Goal: Transaction & Acquisition: Purchase product/service

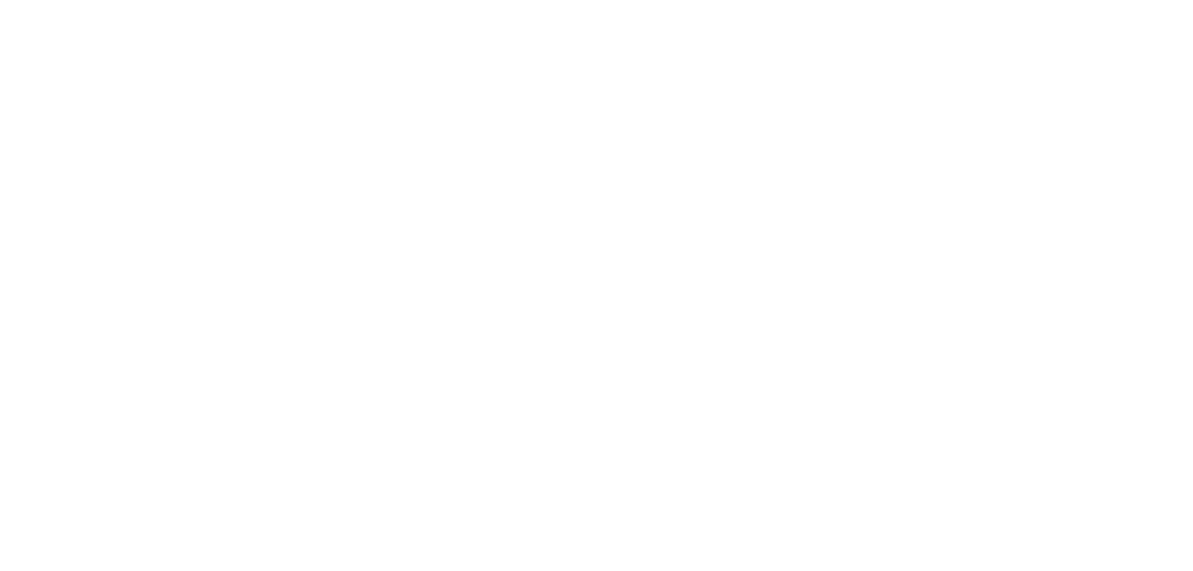
select select "*"
select select "**"
select select "****"
select select "*"
select select "**"
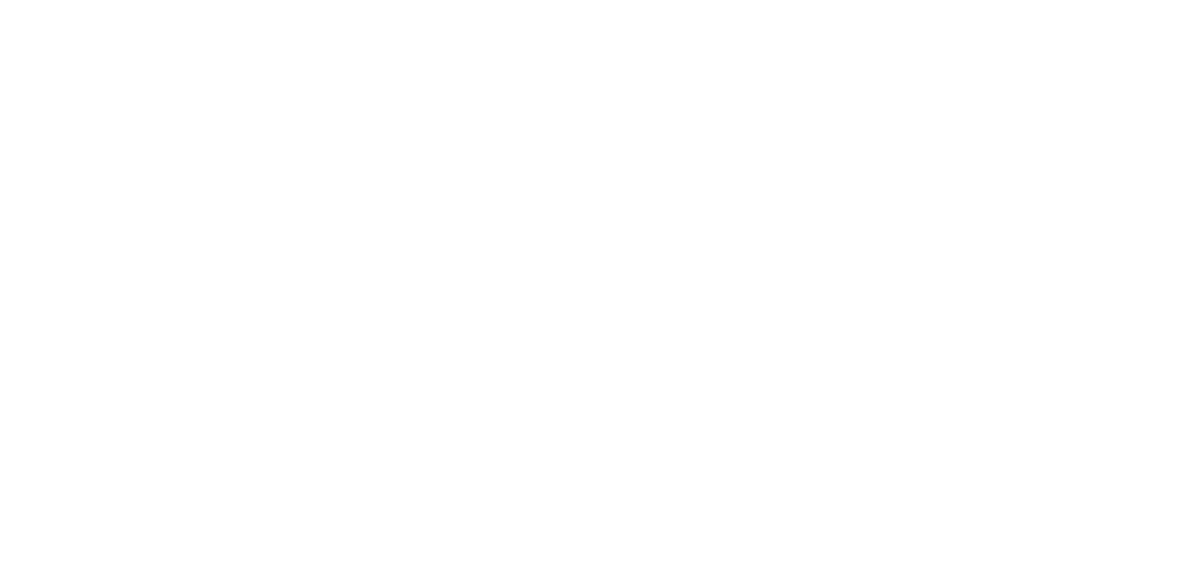
select select "****"
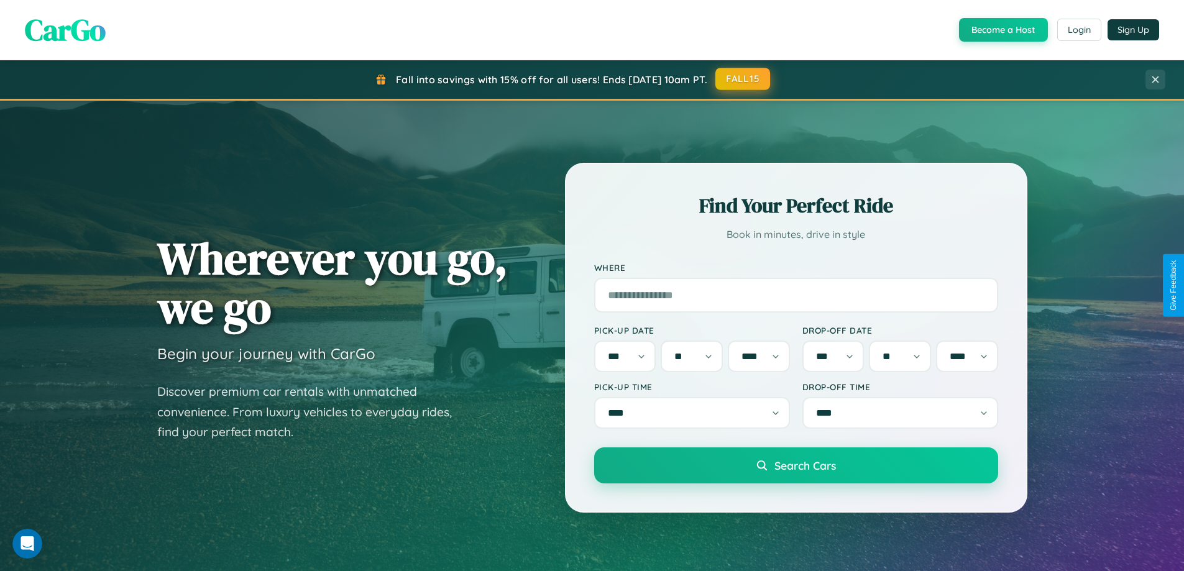
click at [743, 80] on button "FALL15" at bounding box center [742, 79] width 55 height 22
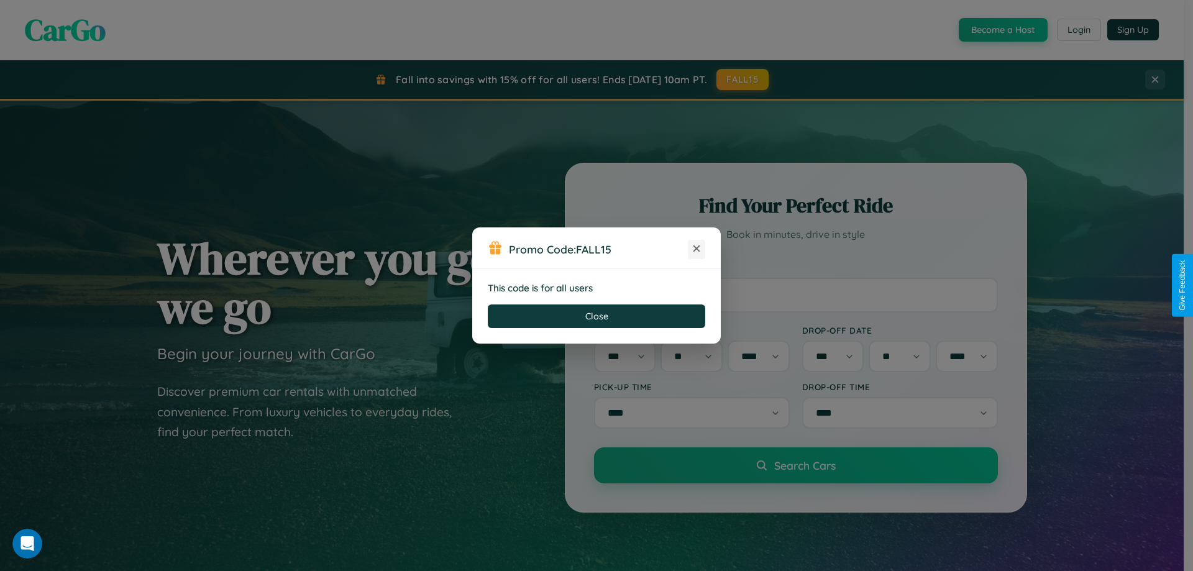
click at [697, 249] on icon at bounding box center [697, 248] width 12 height 12
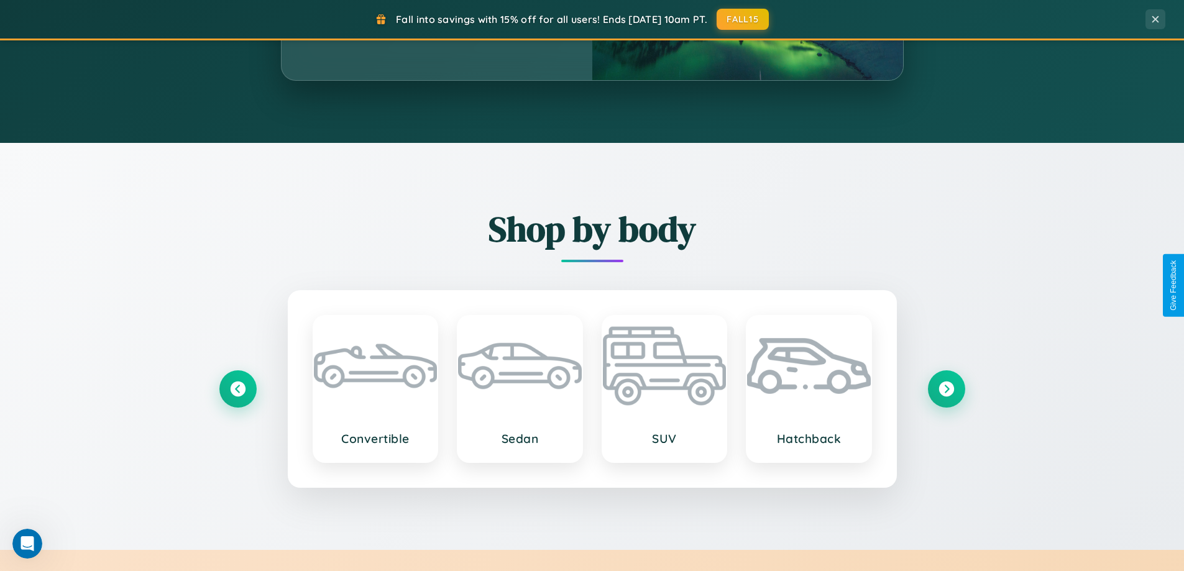
scroll to position [269, 0]
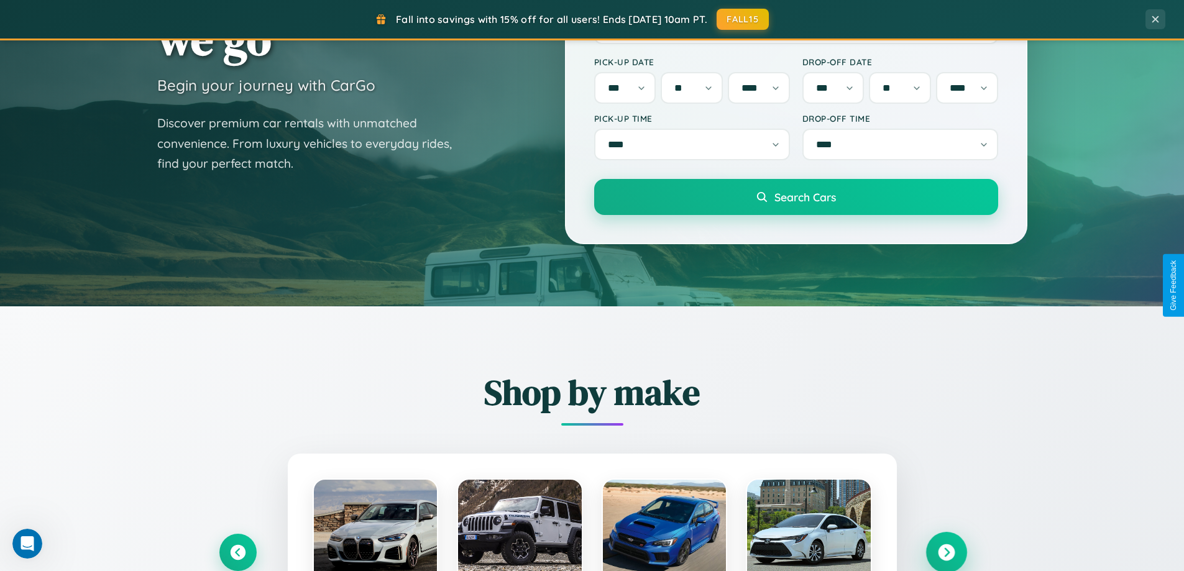
click at [946, 553] on icon at bounding box center [946, 553] width 17 height 17
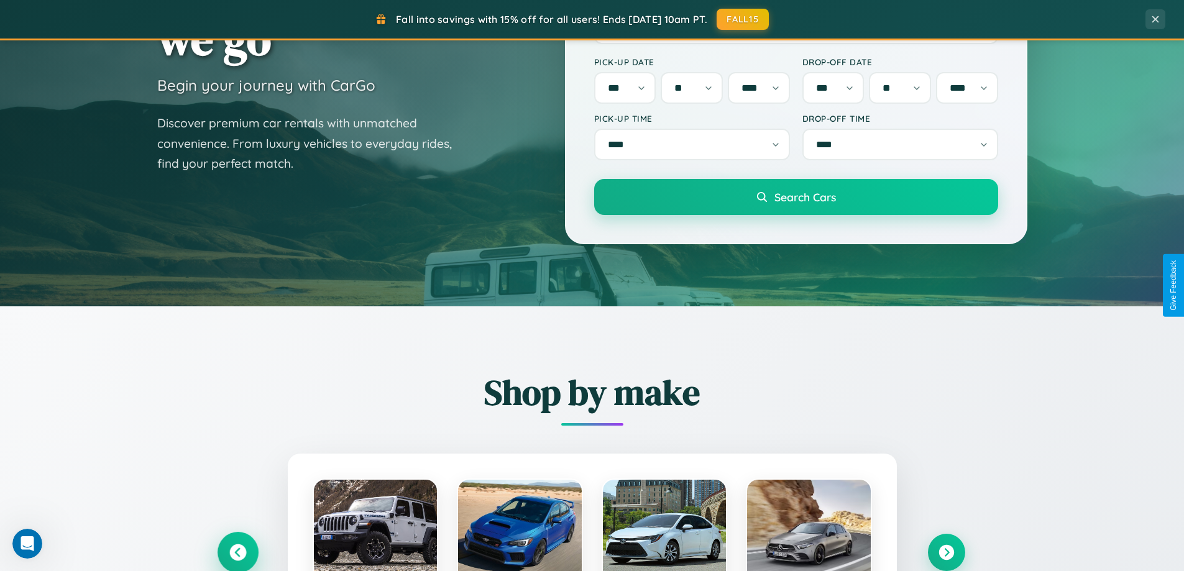
click at [237, 552] on icon at bounding box center [237, 553] width 17 height 17
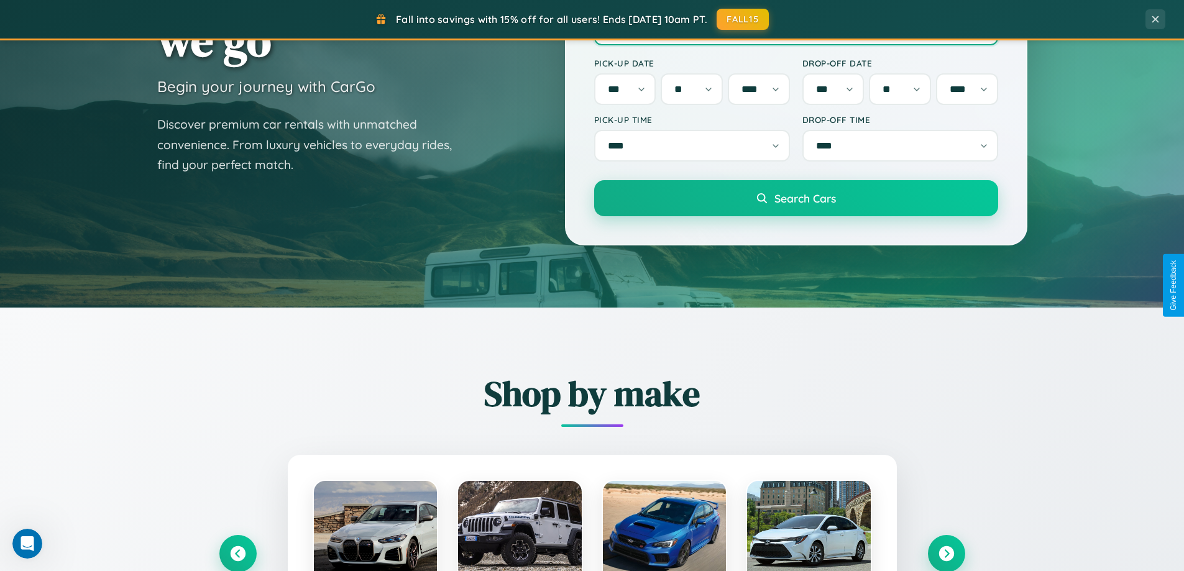
scroll to position [9, 0]
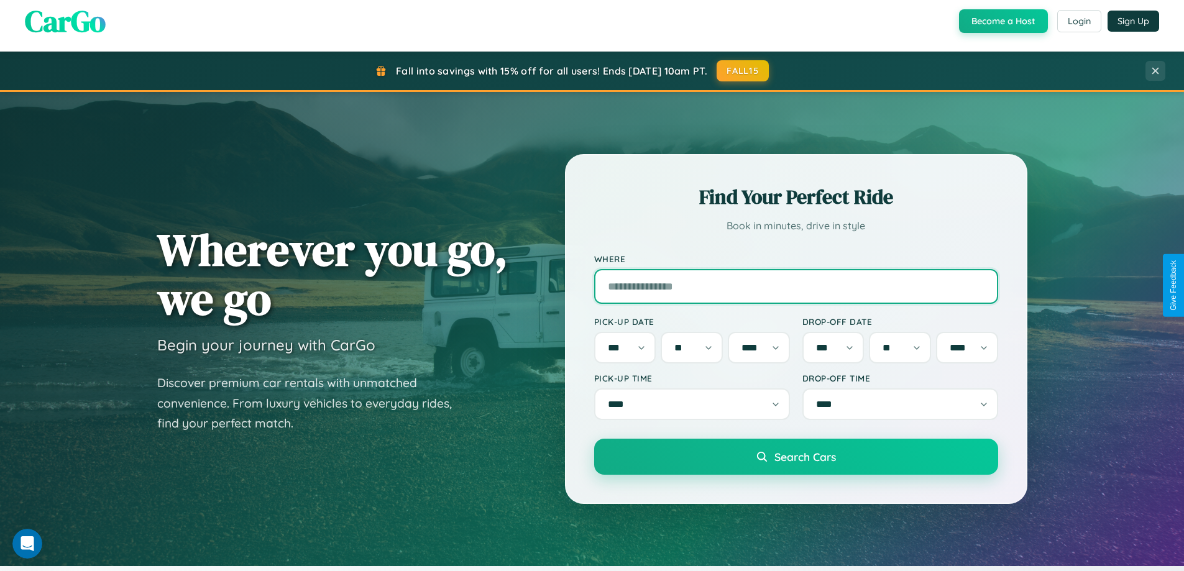
click at [796, 285] on input "Where" at bounding box center [796, 286] width 404 height 35
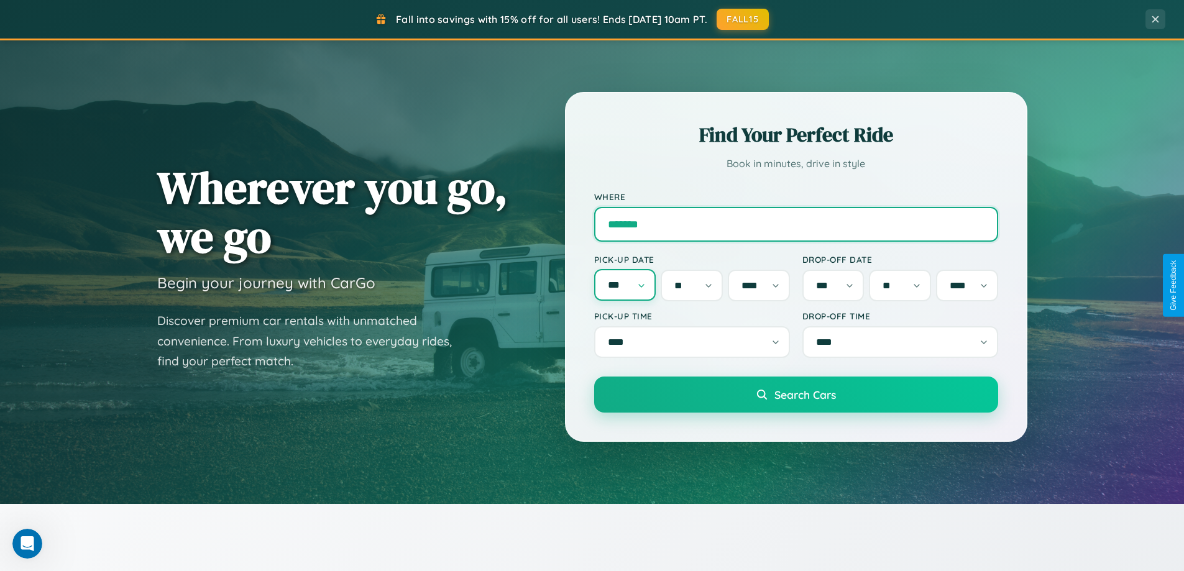
type input "*******"
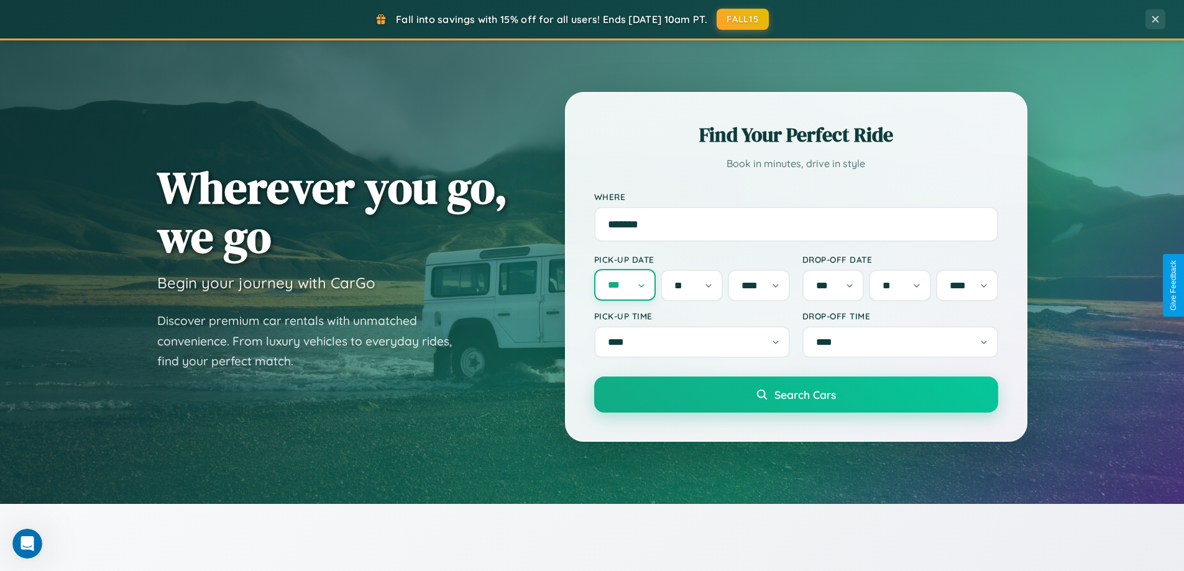
click at [625, 285] on select "*** *** *** *** *** *** *** *** *** *** *** ***" at bounding box center [625, 285] width 62 height 32
select select "*"
click at [692, 285] on select "* * * * * * * * * ** ** ** ** ** ** ** ** ** ** ** ** ** ** ** ** ** ** ** ** *…" at bounding box center [692, 286] width 62 height 32
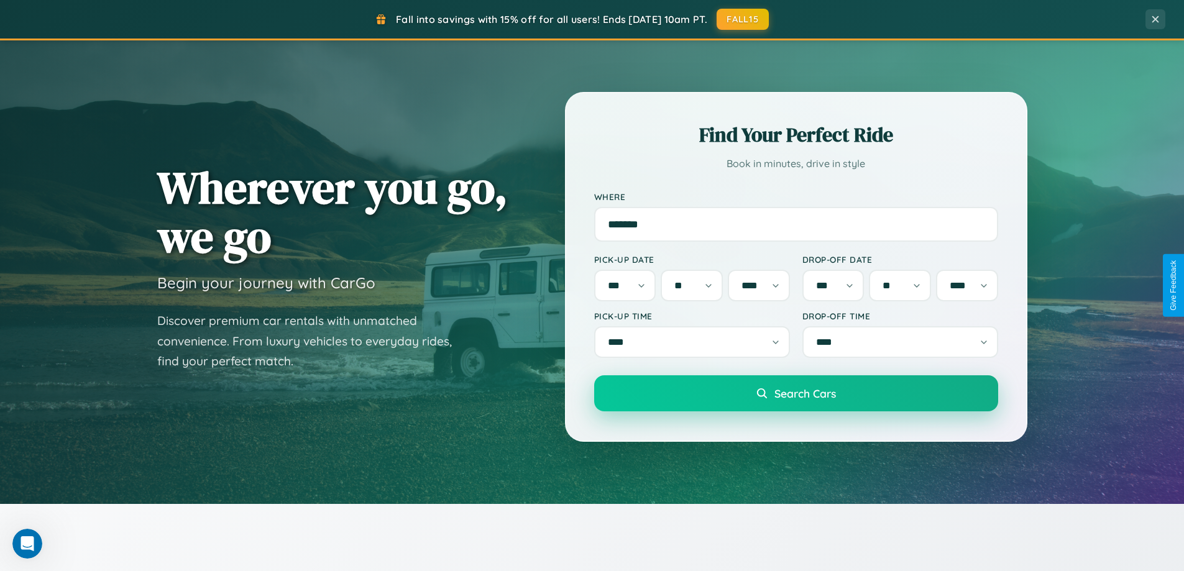
click at [796, 397] on span "Search Cars" at bounding box center [806, 394] width 62 height 14
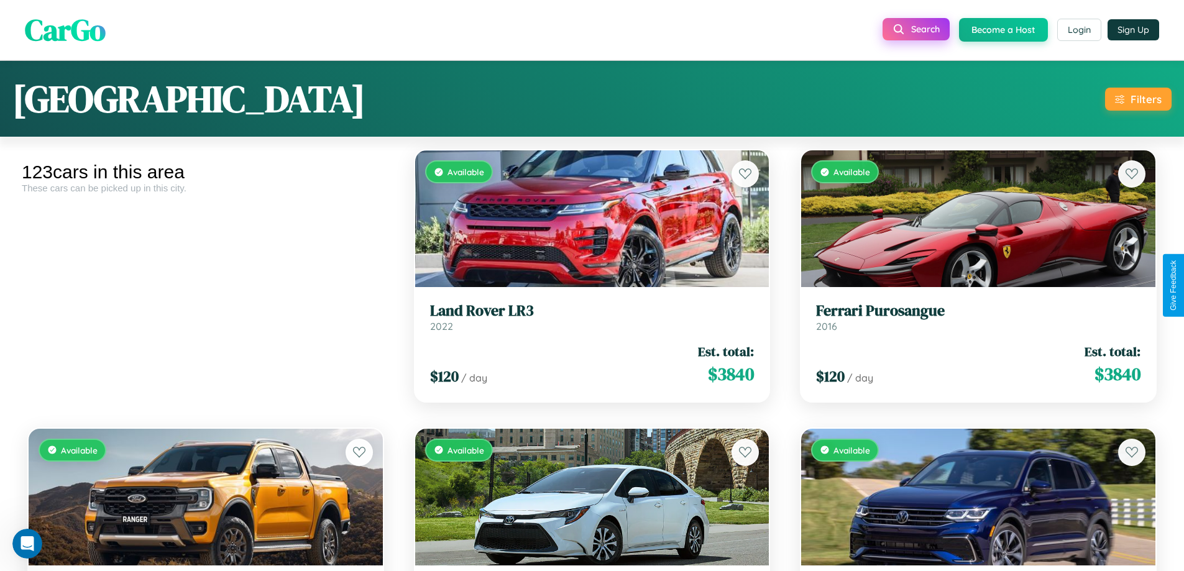
click at [914, 29] on span "Search" at bounding box center [925, 29] width 29 height 11
select select "*"
select select "**"
select select "****"
select select "*"
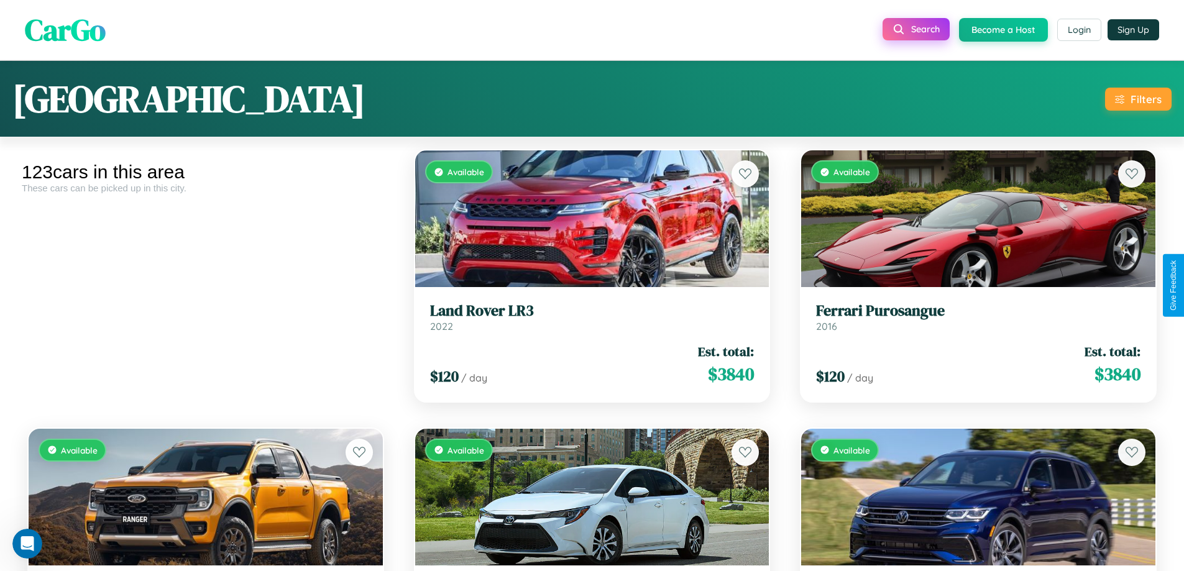
select select "**"
select select "****"
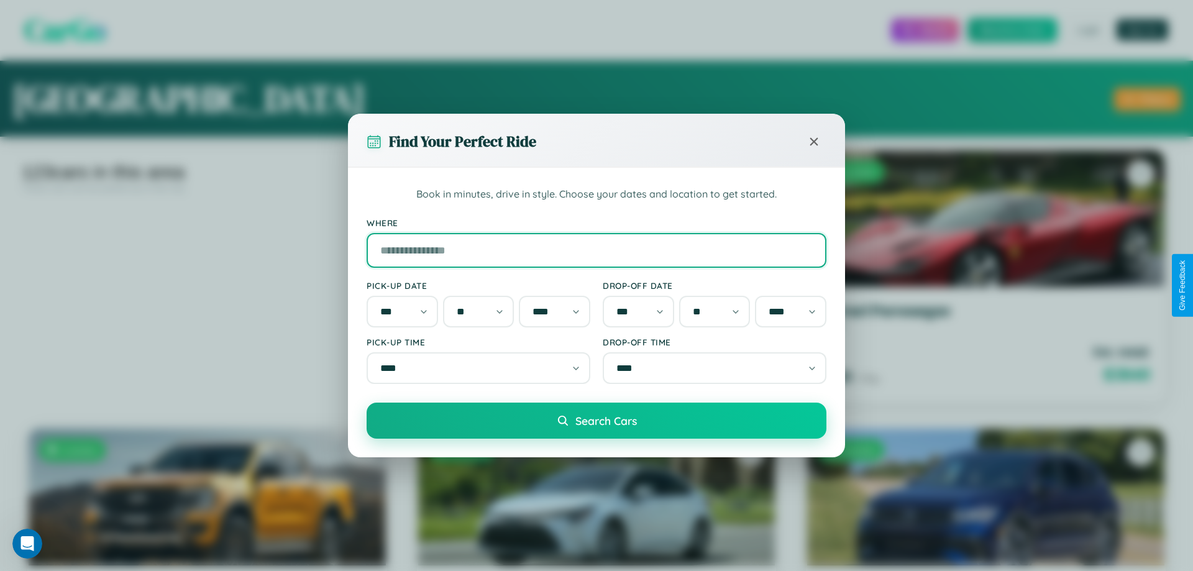
click at [597, 247] on input "Where" at bounding box center [597, 250] width 460 height 35
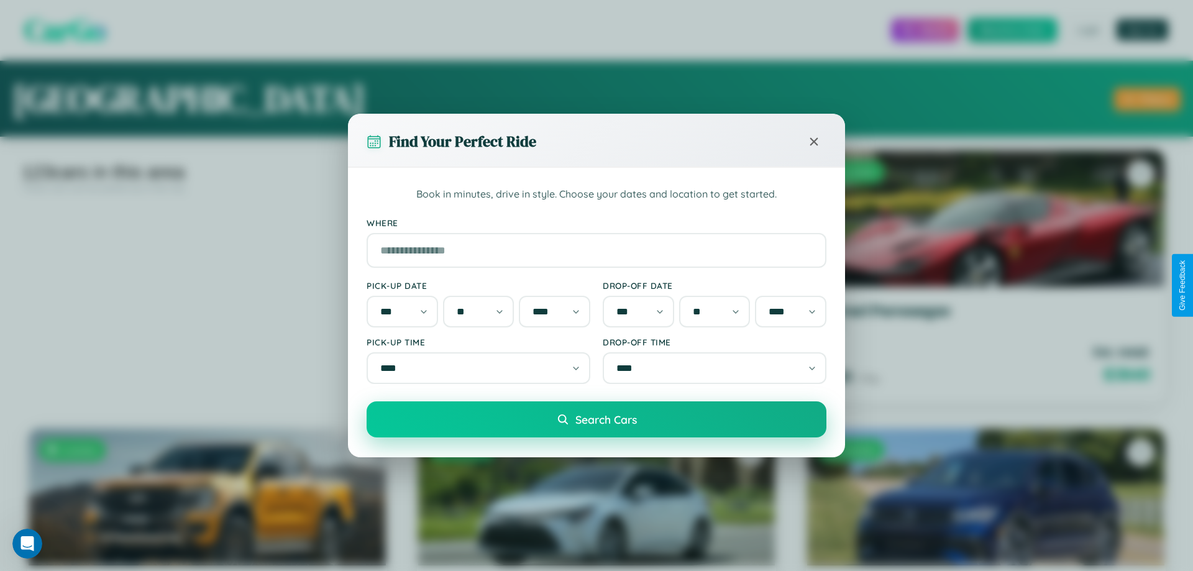
click at [597, 425] on span "Search Cars" at bounding box center [607, 420] width 62 height 14
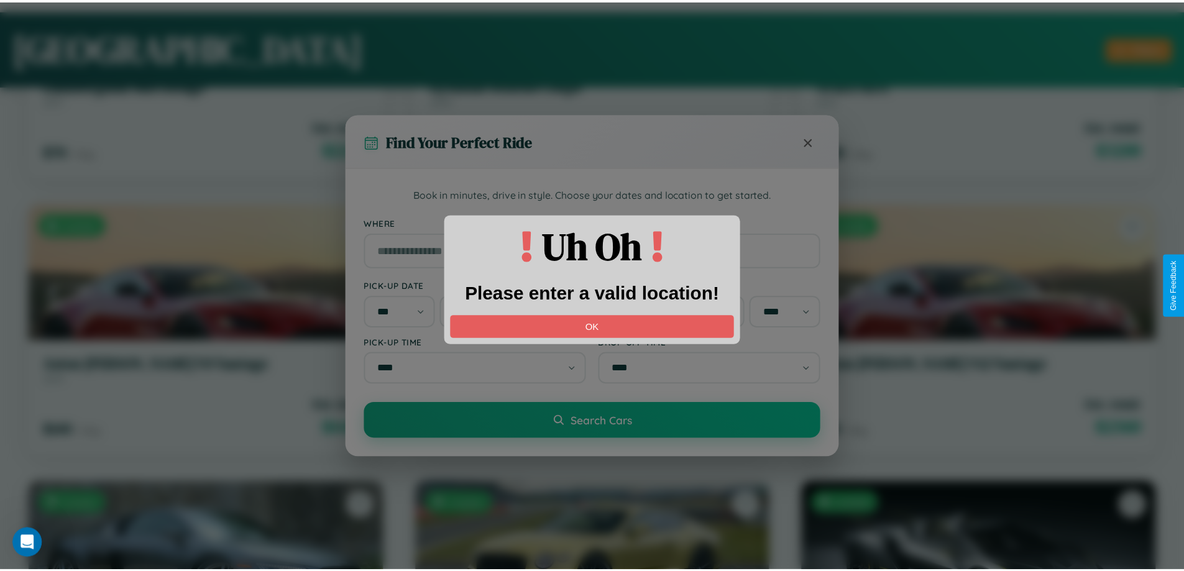
scroll to position [9129, 0]
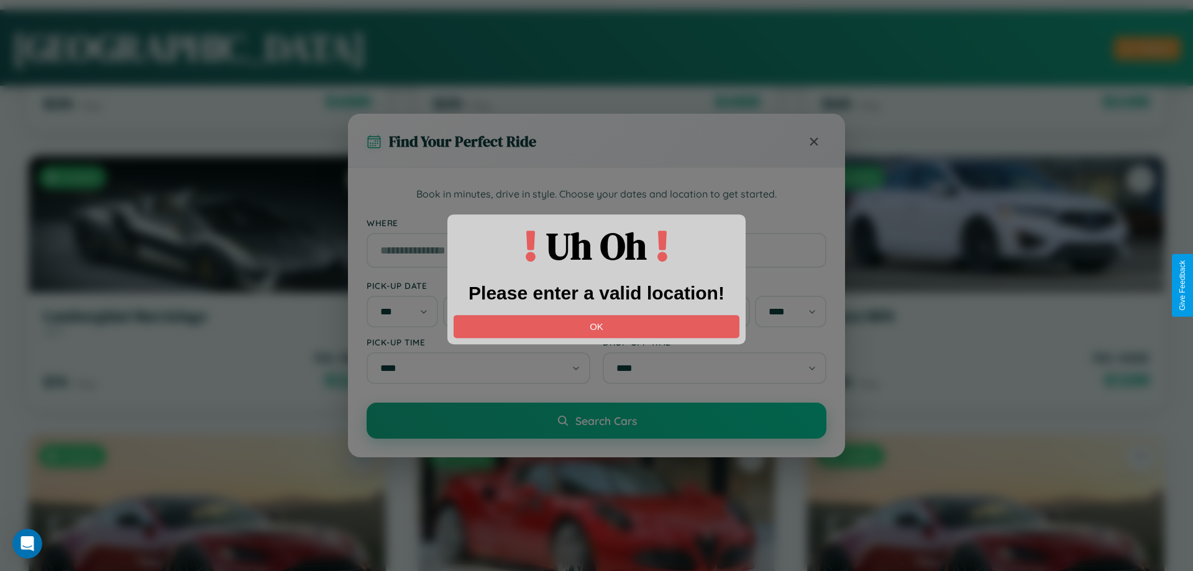
click at [592, 503] on div "Find Your Perfect Ride Book in minutes, drive in style. Choose your dates and l…" at bounding box center [596, 285] width 1193 height 571
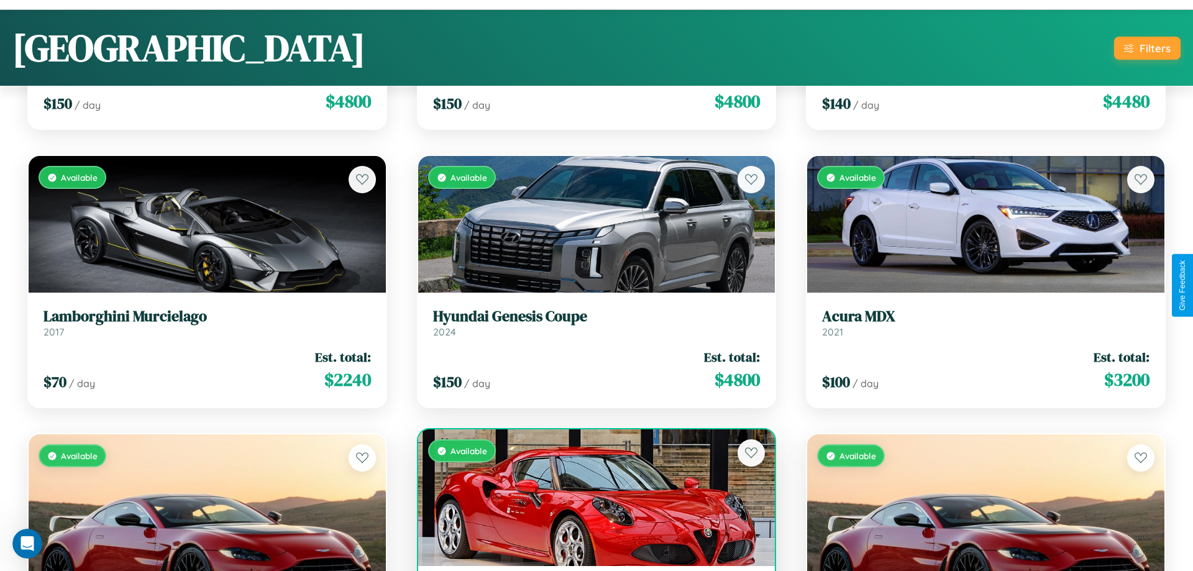
click at [592, 503] on div "Available" at bounding box center [596, 498] width 357 height 137
click at [587, 503] on div "Available" at bounding box center [596, 498] width 357 height 137
click at [587, 503] on div "Available" at bounding box center [592, 498] width 354 height 137
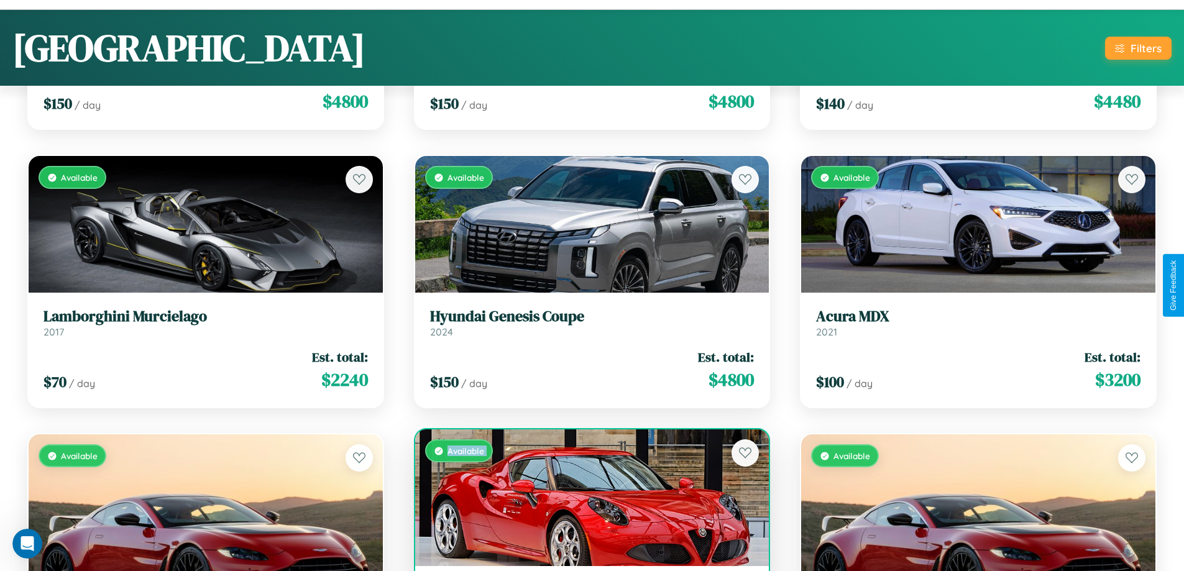
click at [587, 498] on div "Available" at bounding box center [592, 498] width 354 height 137
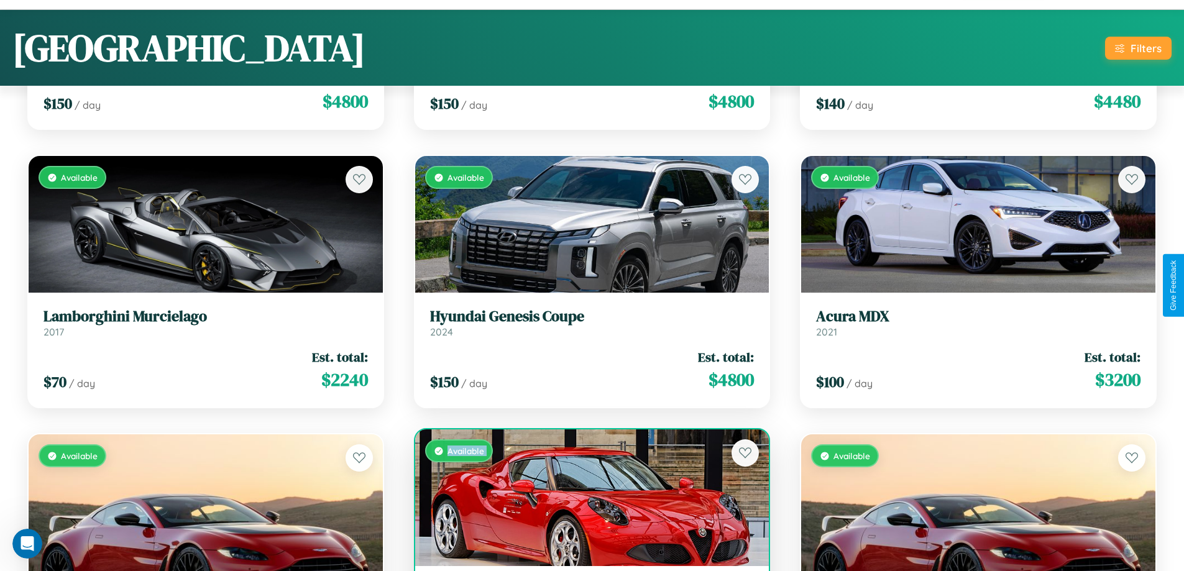
click at [587, 498] on div "Available" at bounding box center [592, 498] width 354 height 137
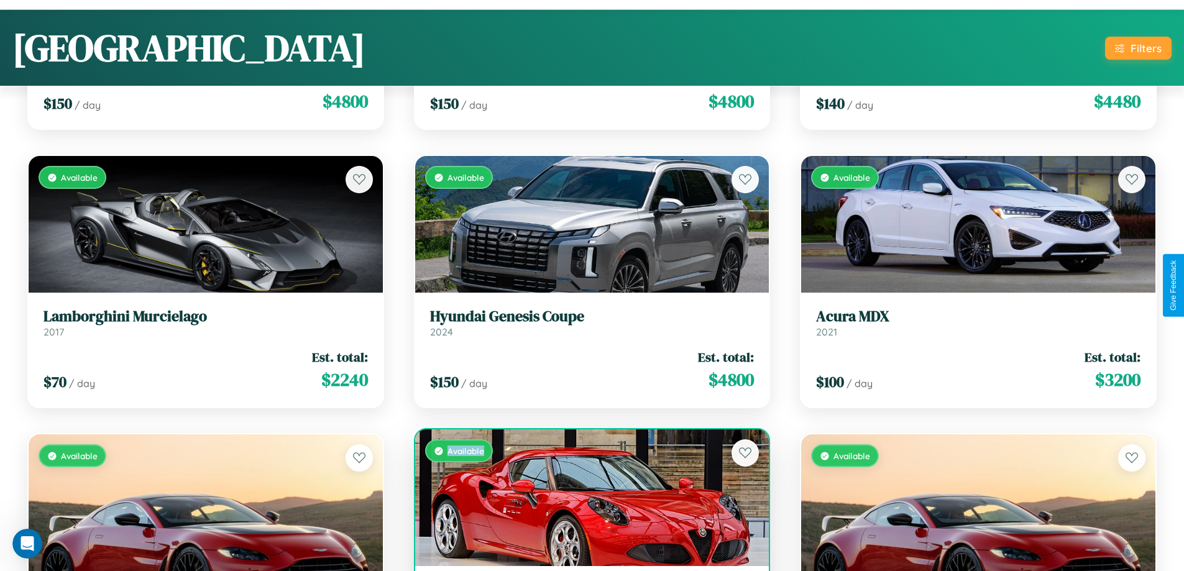
click at [587, 498] on div "Available" at bounding box center [592, 498] width 354 height 137
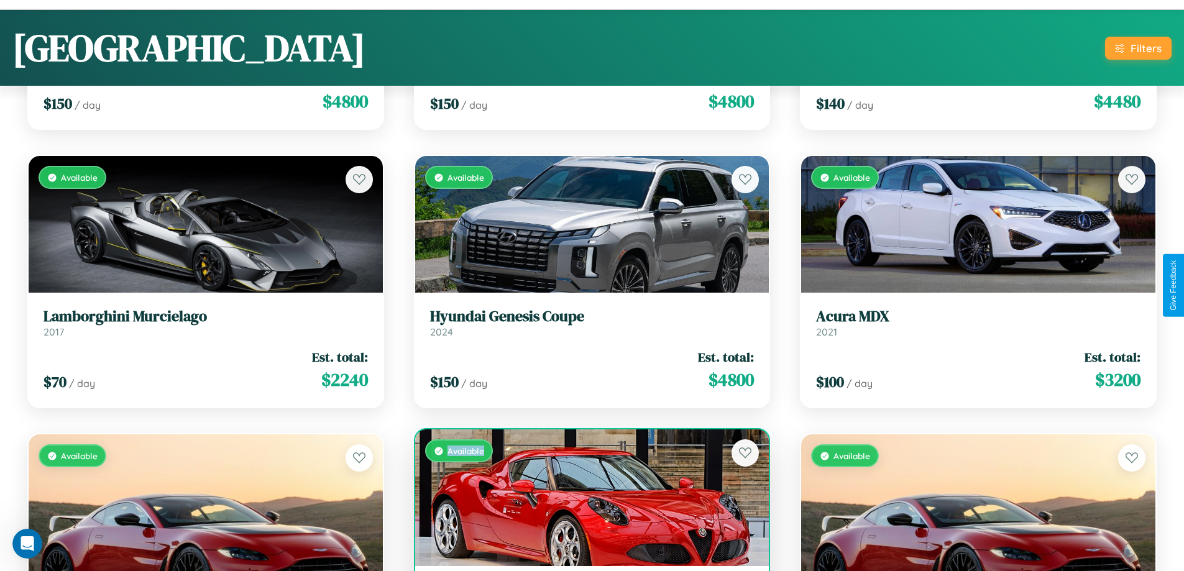
click at [587, 498] on div "Available" at bounding box center [592, 498] width 354 height 137
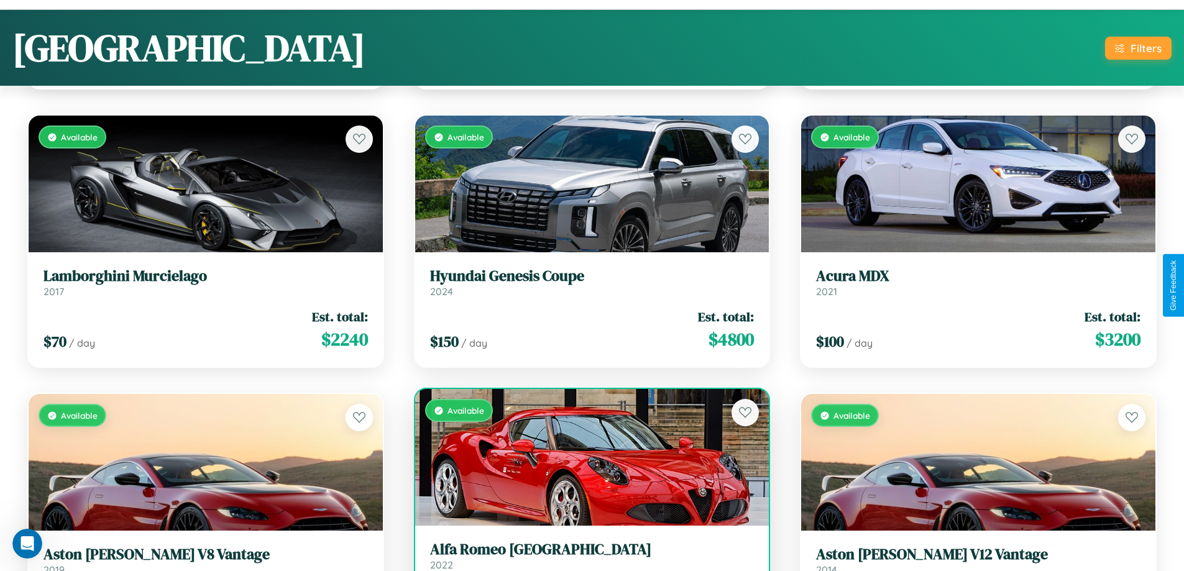
click at [587, 556] on h3 "Alfa Romeo Milano" at bounding box center [592, 550] width 324 height 18
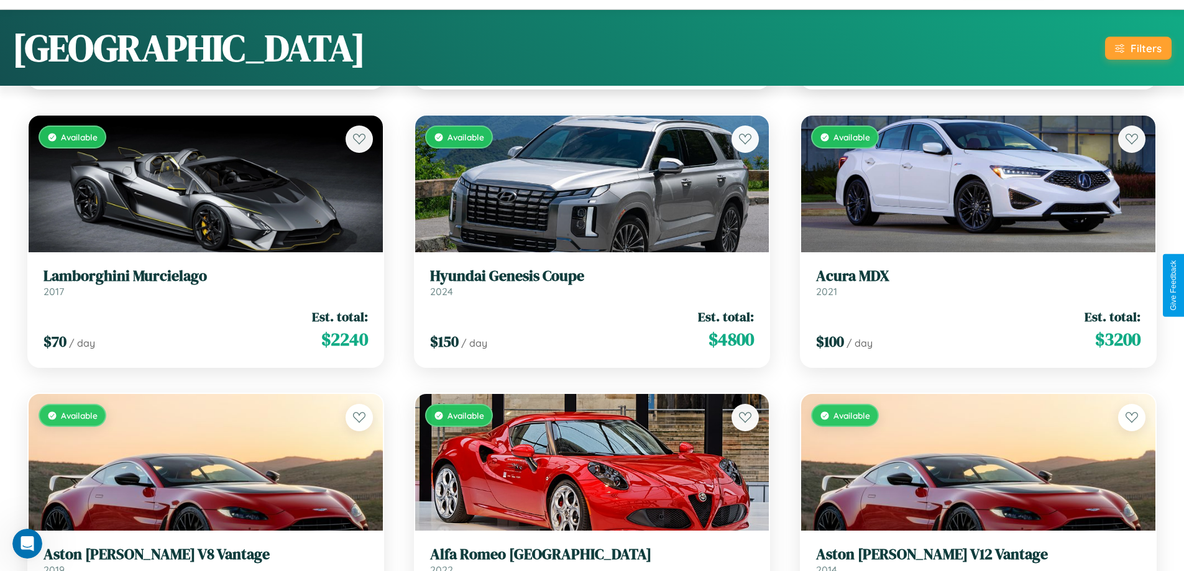
scroll to position [1288, 0]
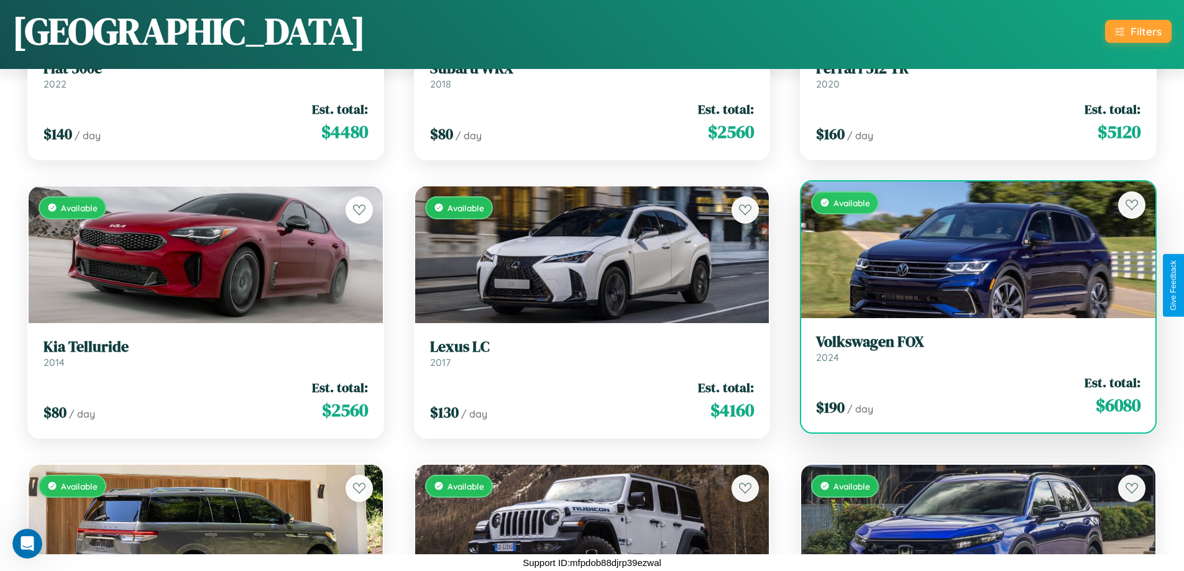
click at [970, 254] on div "Available" at bounding box center [978, 250] width 354 height 137
click at [970, 249] on div "Available" at bounding box center [978, 250] width 354 height 137
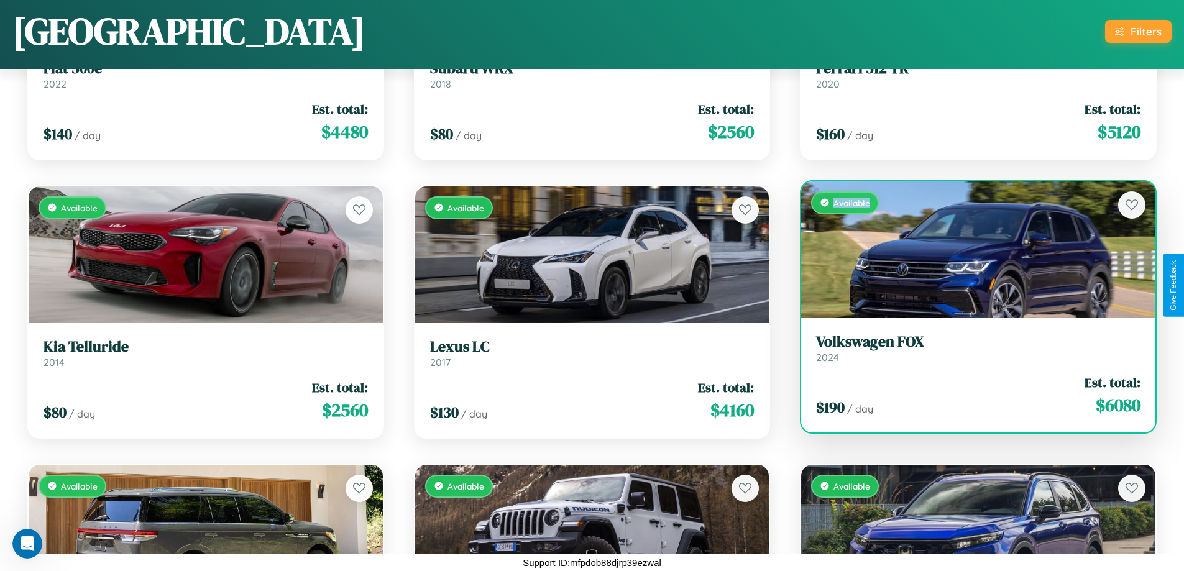
click at [970, 249] on div "Available" at bounding box center [978, 250] width 354 height 137
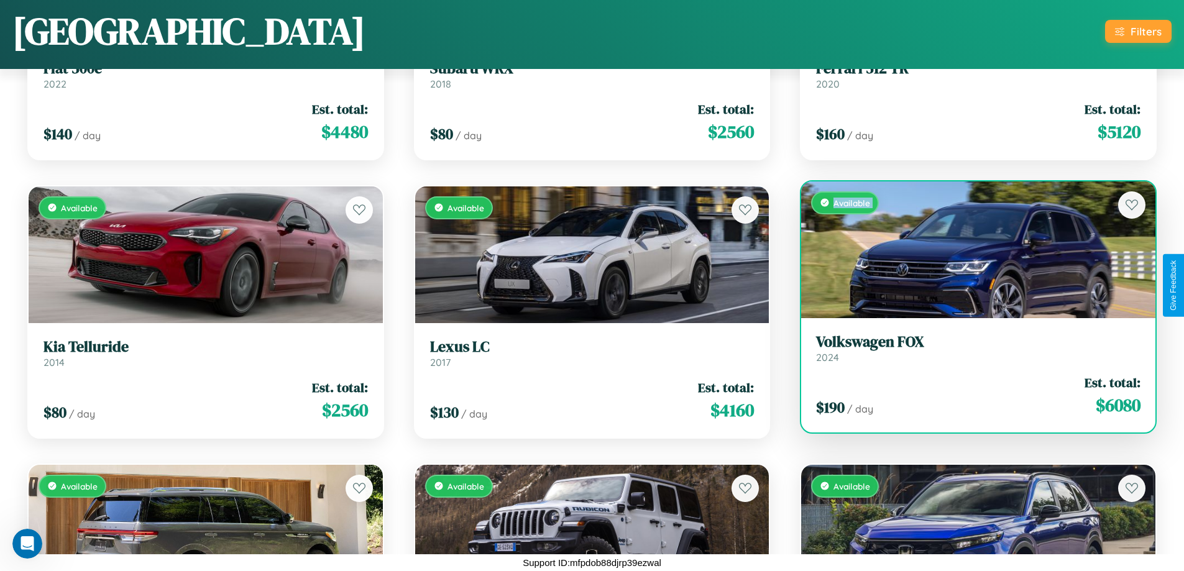
click at [970, 249] on div "Available" at bounding box center [978, 250] width 354 height 137
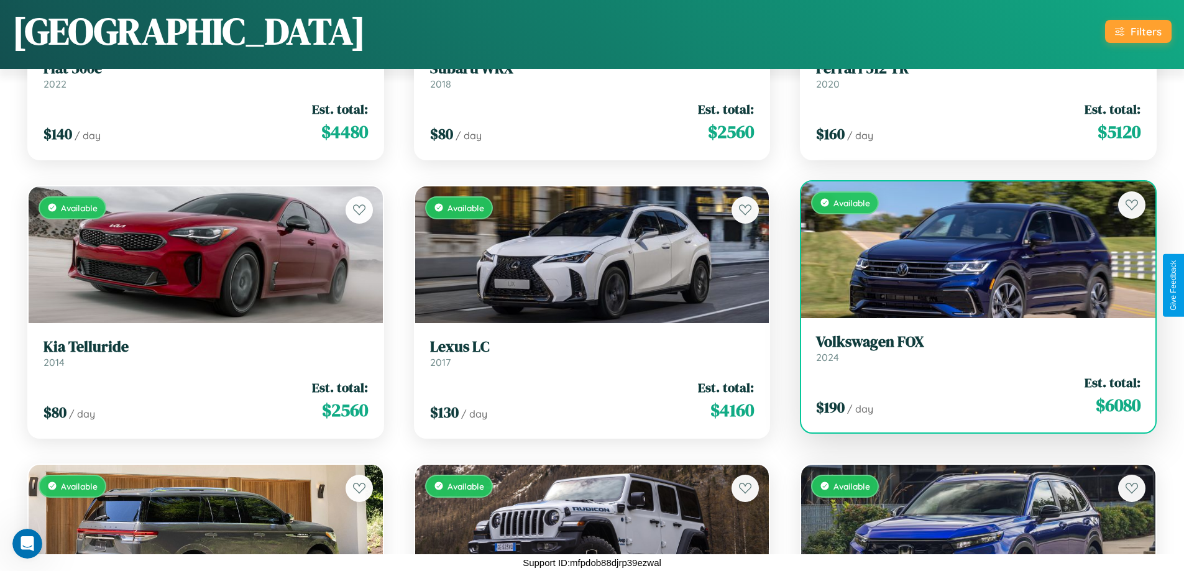
click at [970, 249] on div "Available" at bounding box center [978, 250] width 354 height 137
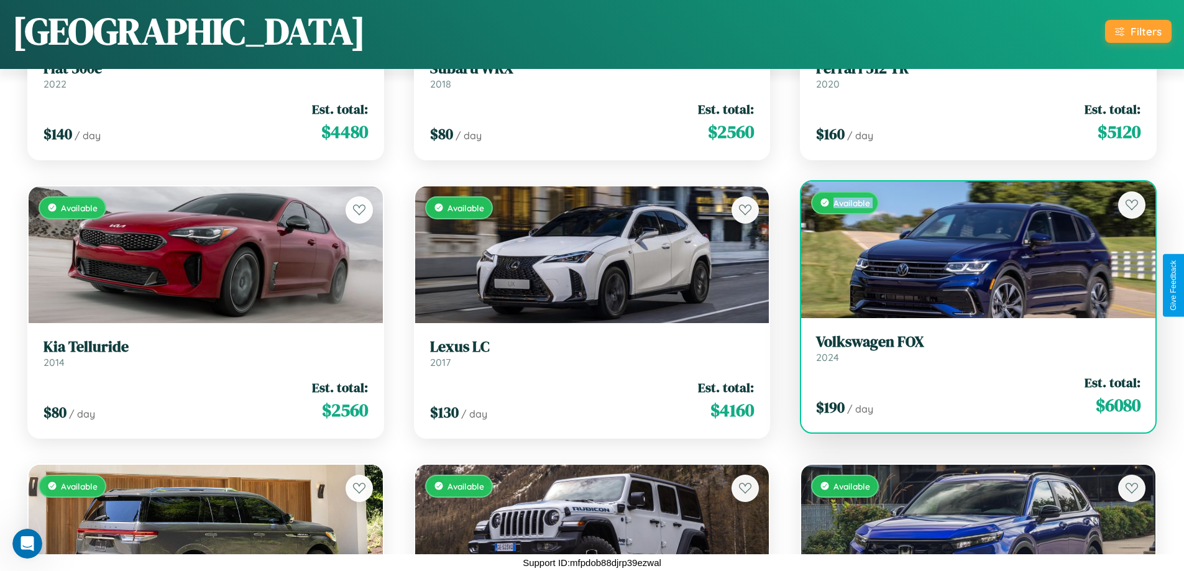
click at [970, 249] on div "Available" at bounding box center [978, 250] width 354 height 137
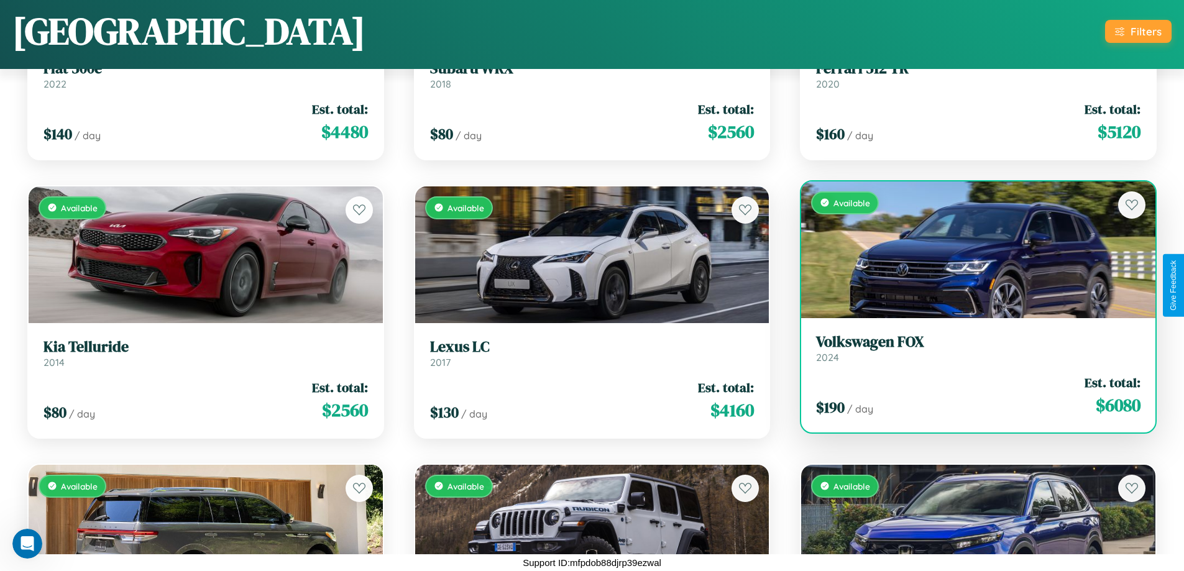
click at [970, 348] on h3 "Volkswagen FOX" at bounding box center [978, 342] width 324 height 18
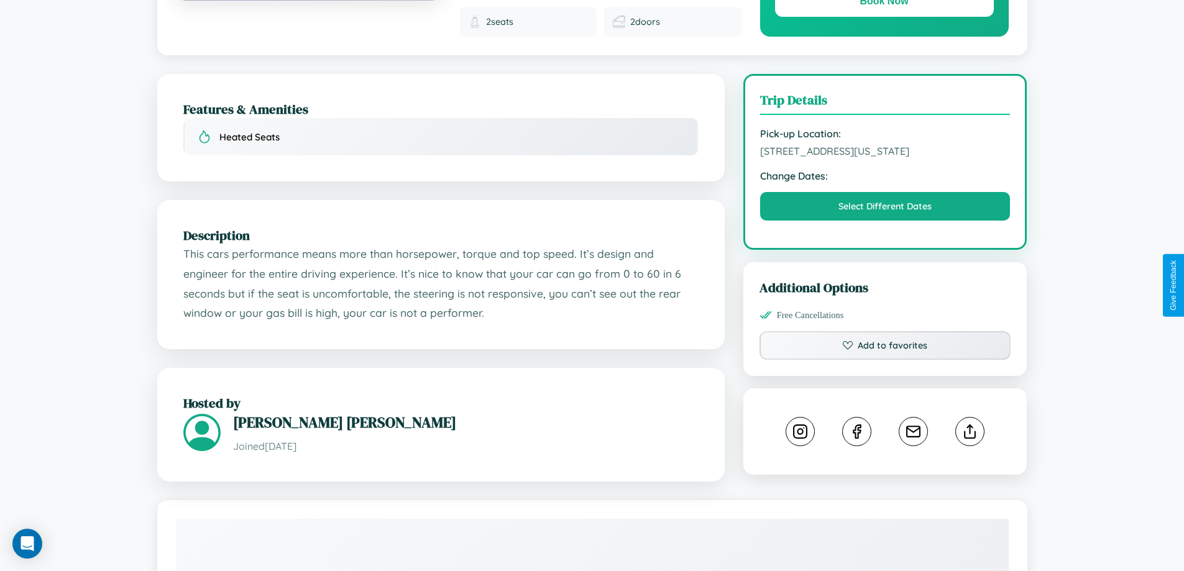
scroll to position [328, 0]
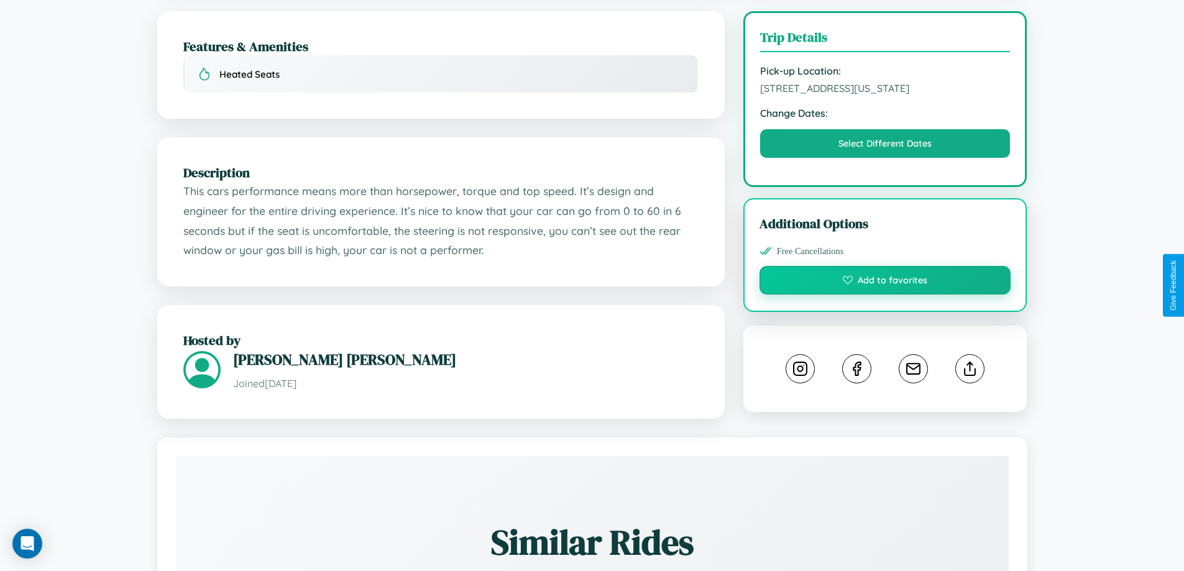
click at [885, 283] on button "Add to favorites" at bounding box center [886, 280] width 252 height 29
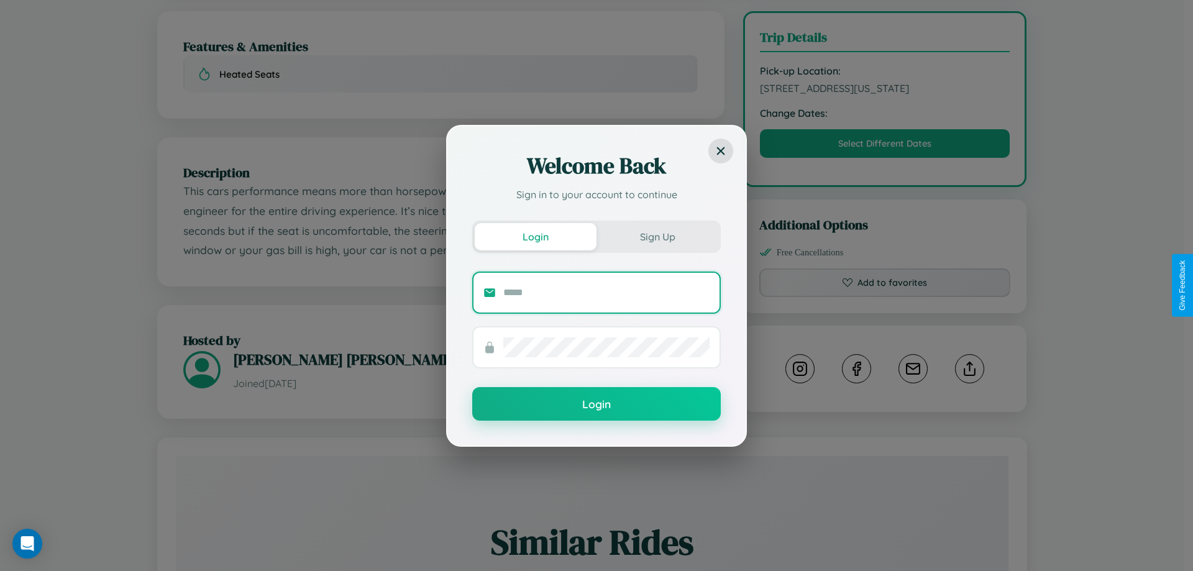
click at [607, 292] on input "text" at bounding box center [606, 293] width 206 height 20
type input "**********"
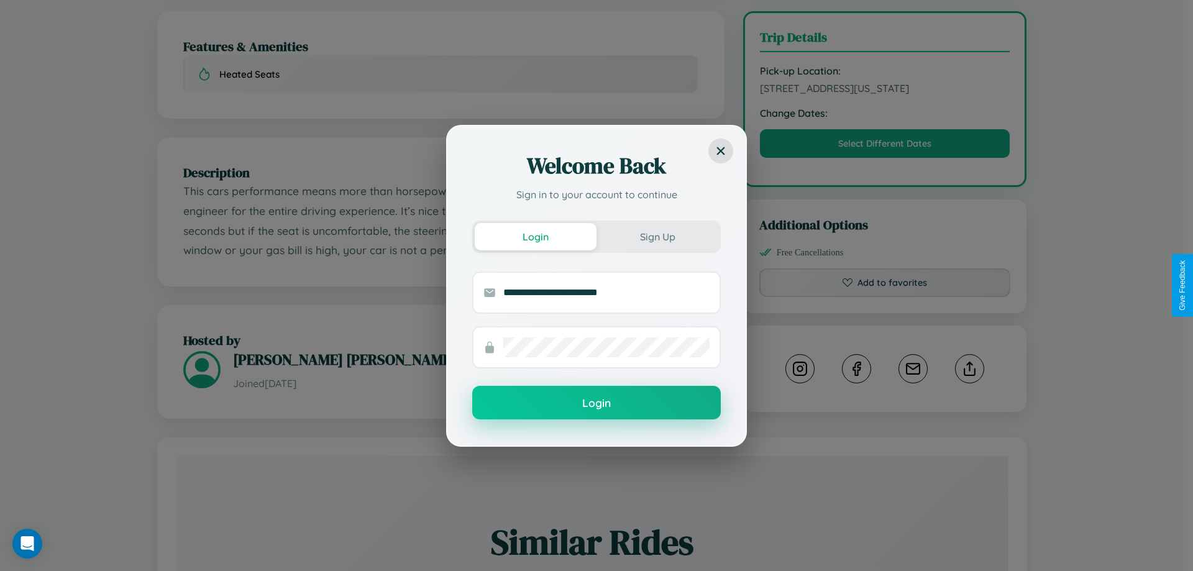
click at [597, 403] on button "Login" at bounding box center [596, 403] width 249 height 34
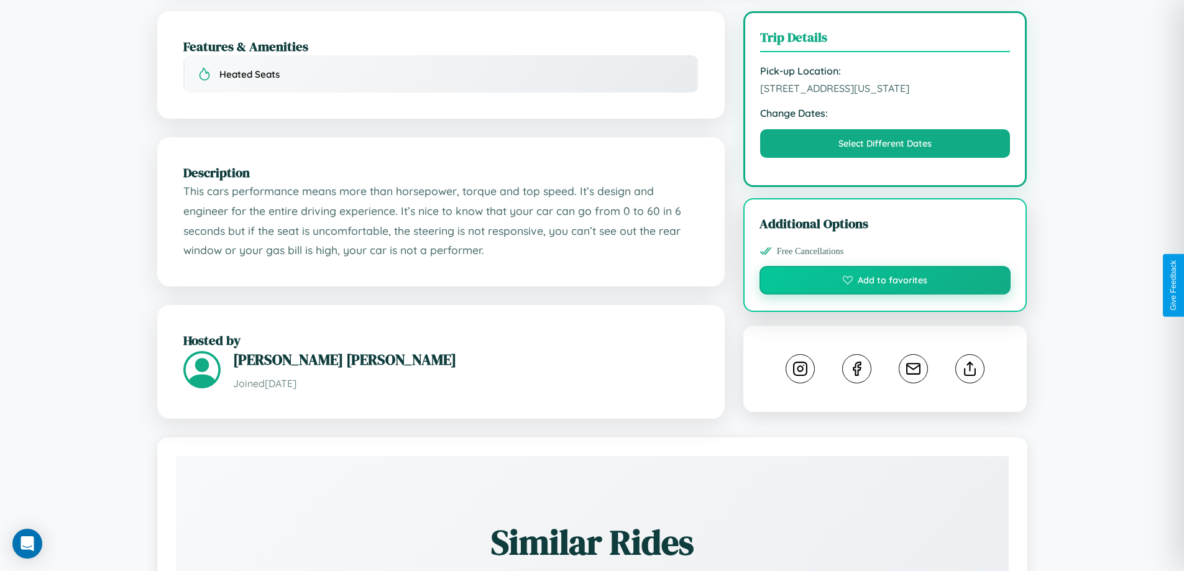
click at [885, 283] on button "Add to favorites" at bounding box center [886, 280] width 252 height 29
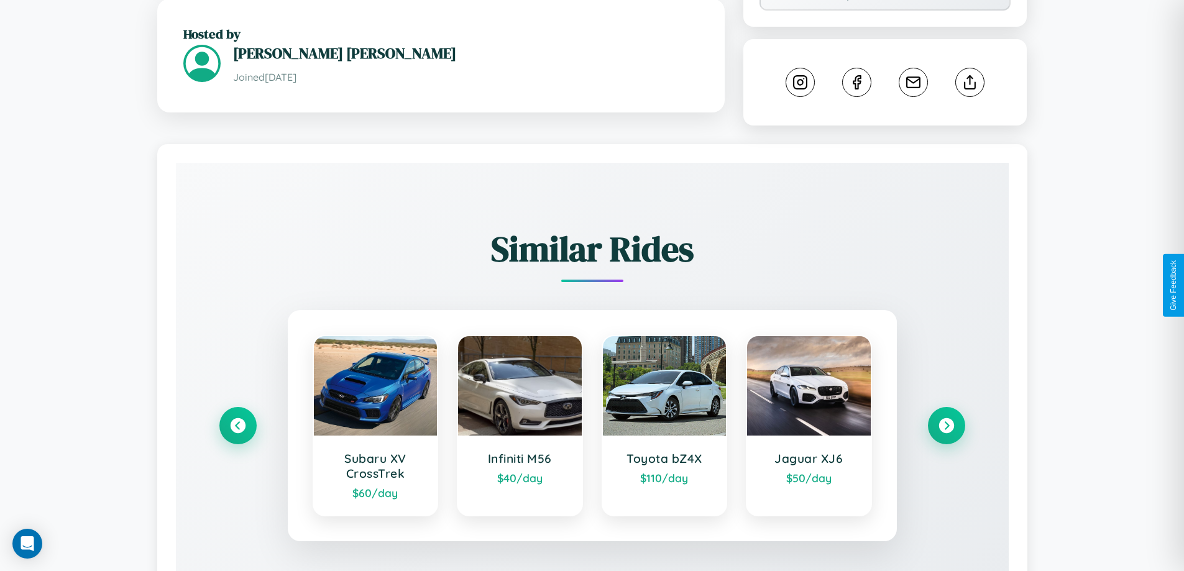
scroll to position [697, 0]
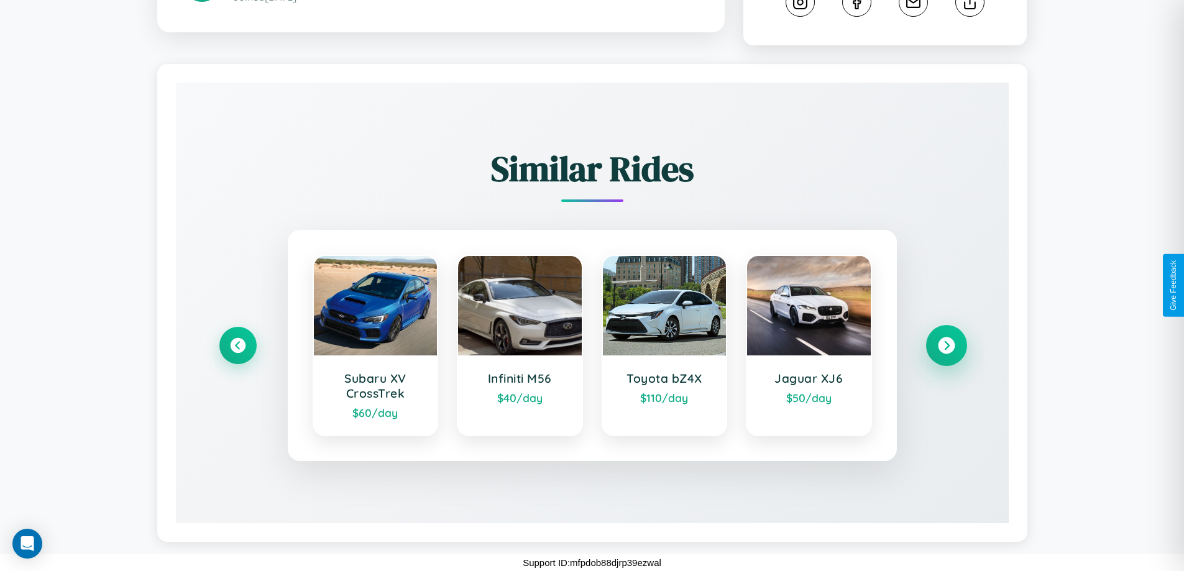
click at [946, 346] on icon at bounding box center [946, 346] width 17 height 17
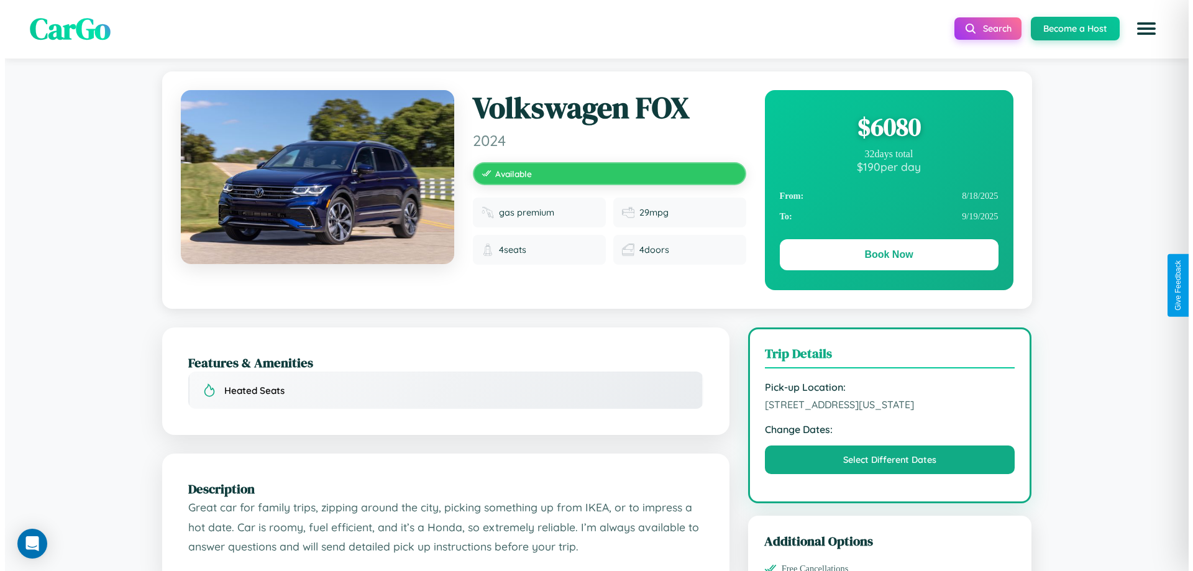
scroll to position [0, 0]
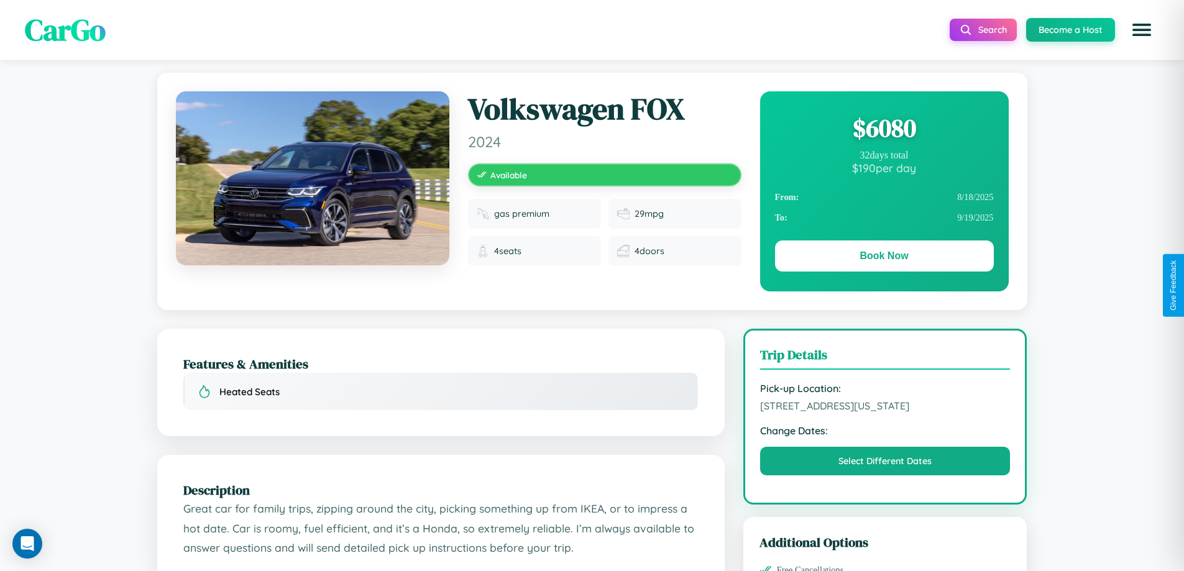
click at [884, 128] on div "$ 6080" at bounding box center [884, 128] width 219 height 34
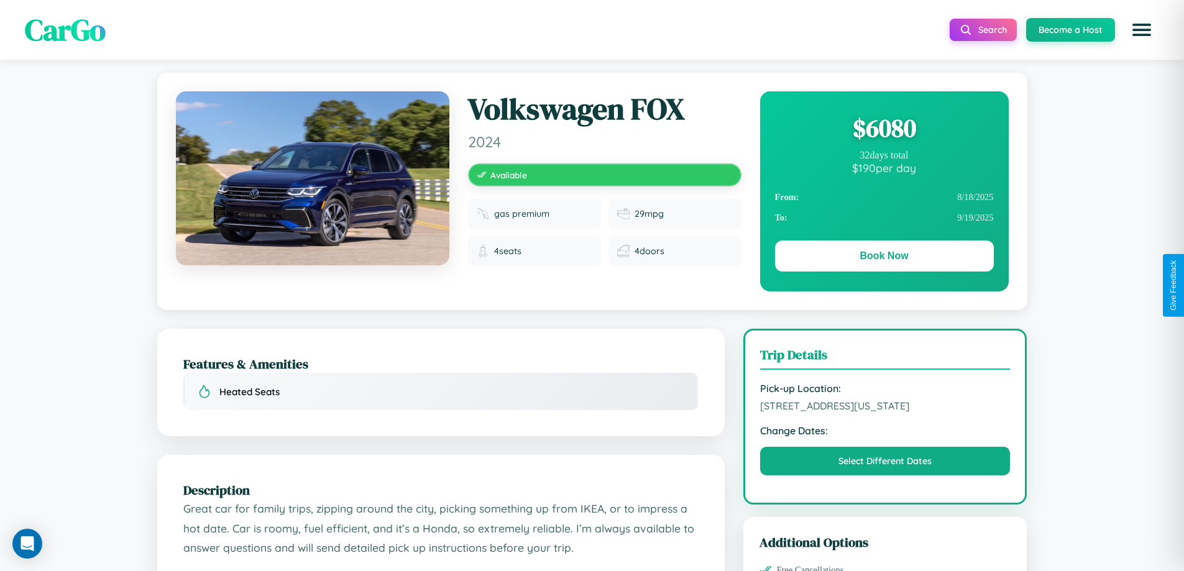
click at [884, 128] on div "$ 6080" at bounding box center [884, 128] width 219 height 34
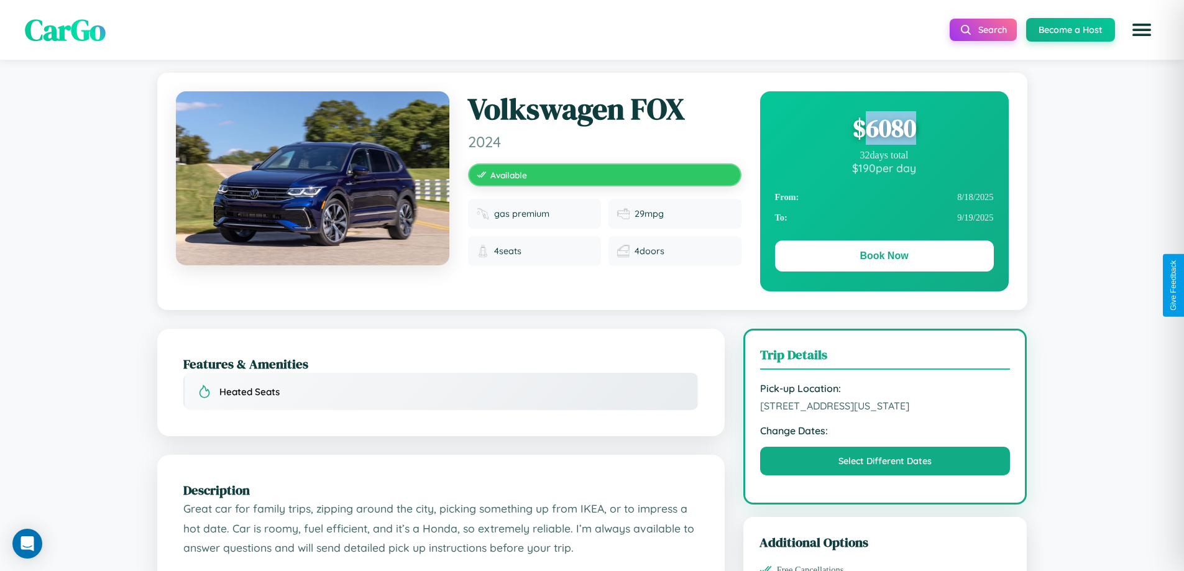
click at [884, 128] on div "$ 6080" at bounding box center [884, 128] width 219 height 34
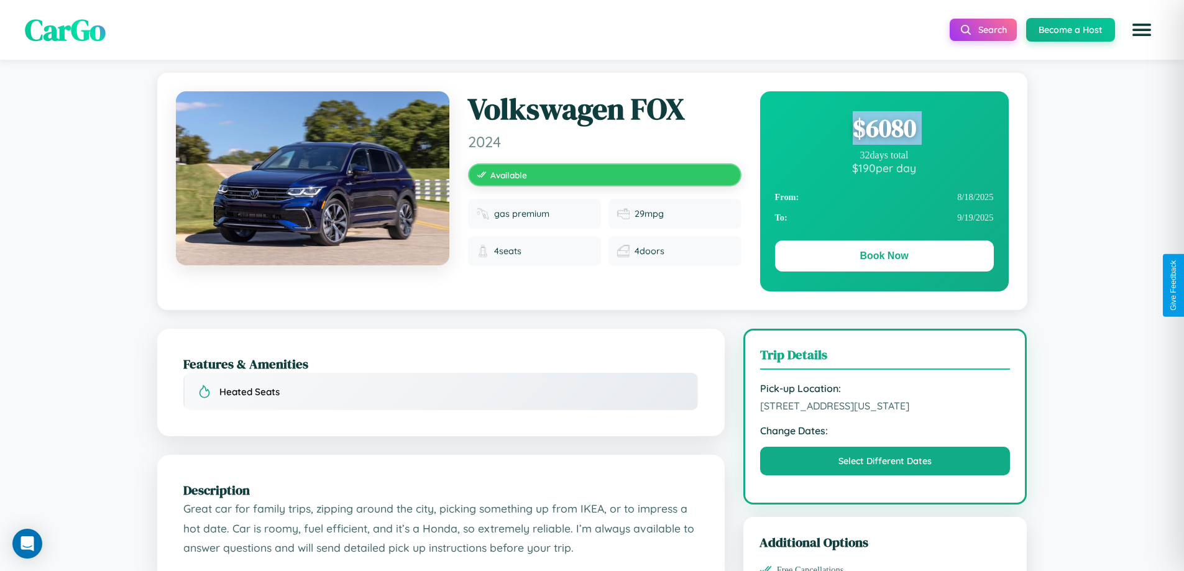
click at [884, 128] on div "$ 6080" at bounding box center [884, 128] width 219 height 34
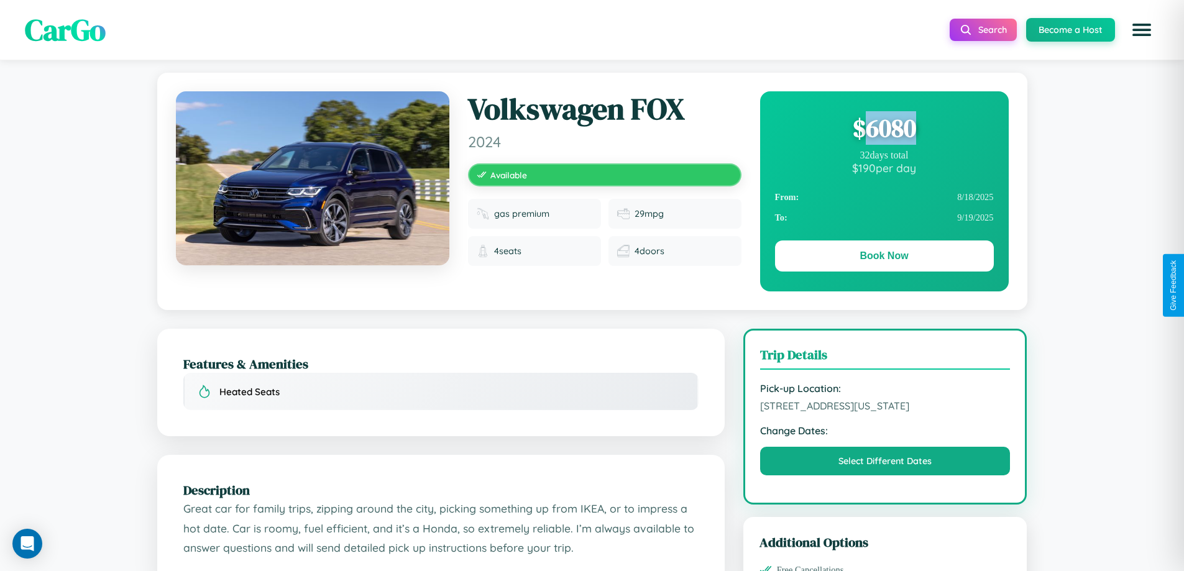
click at [884, 128] on div "$ 6080" at bounding box center [884, 128] width 219 height 34
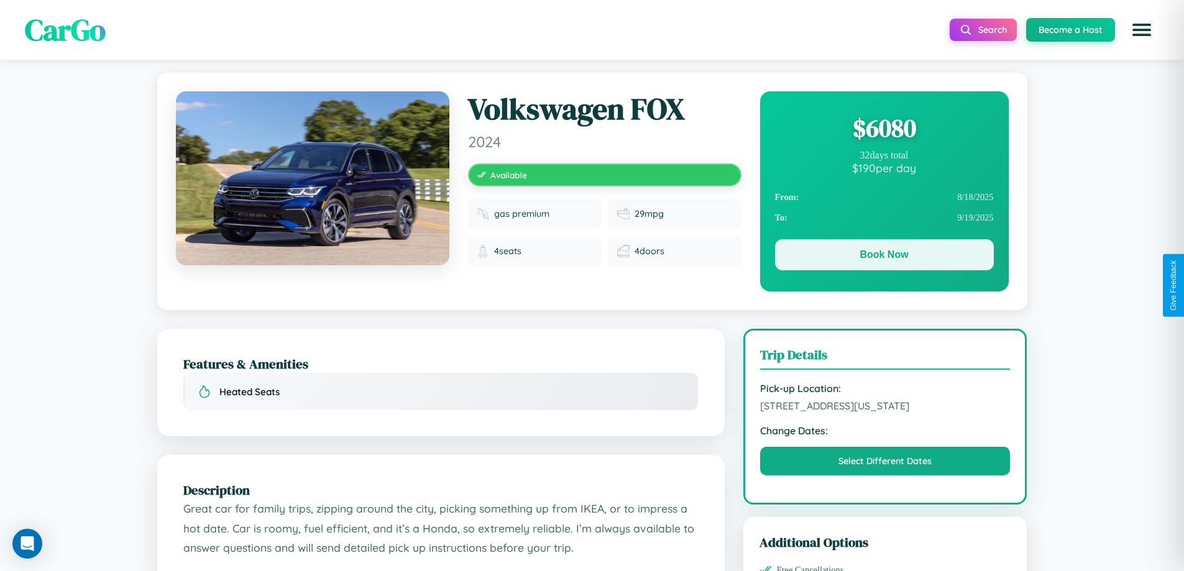
click at [884, 255] on button "Book Now" at bounding box center [884, 254] width 219 height 31
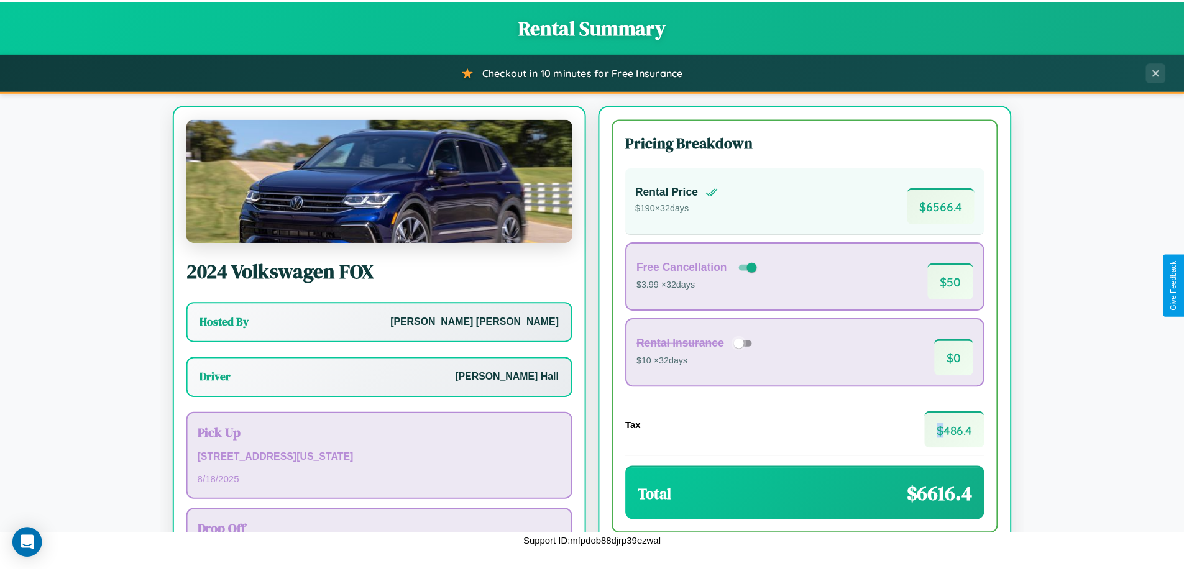
scroll to position [90, 0]
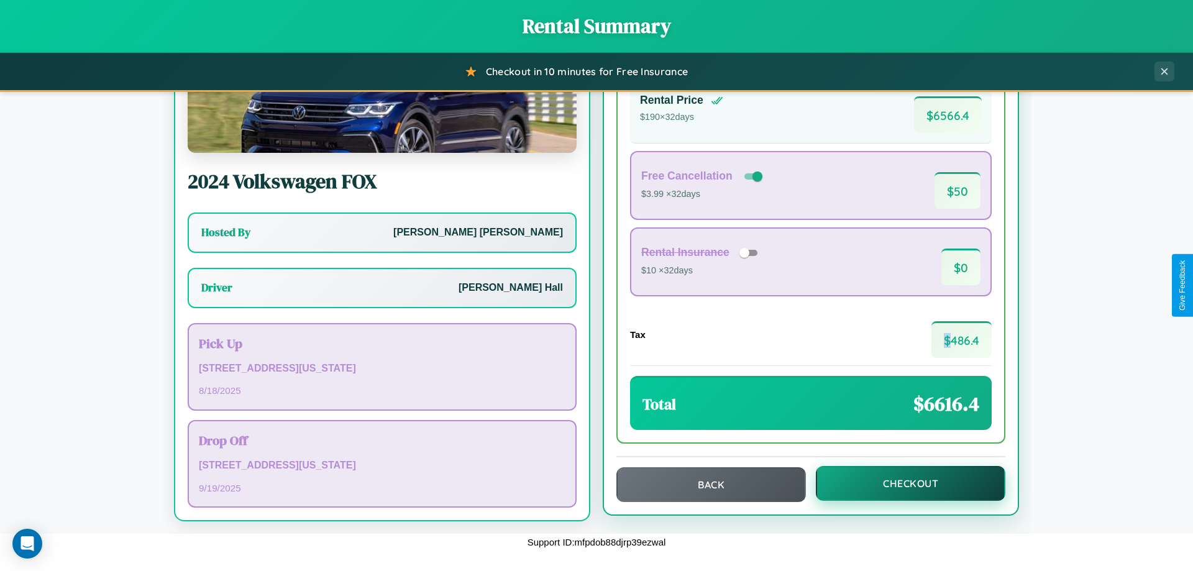
click at [903, 484] on button "Checkout" at bounding box center [911, 483] width 190 height 35
